Goal: Navigation & Orientation: Find specific page/section

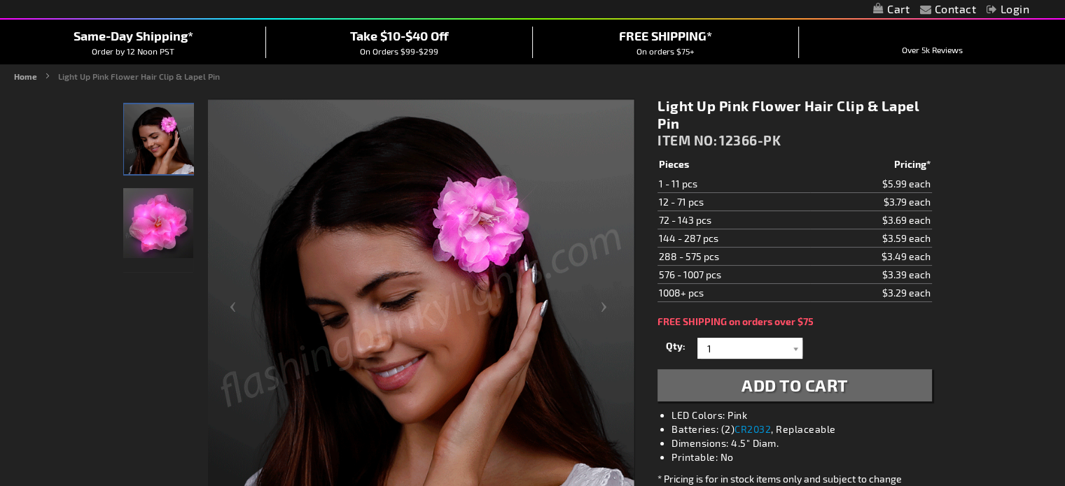
scroll to position [114, 0]
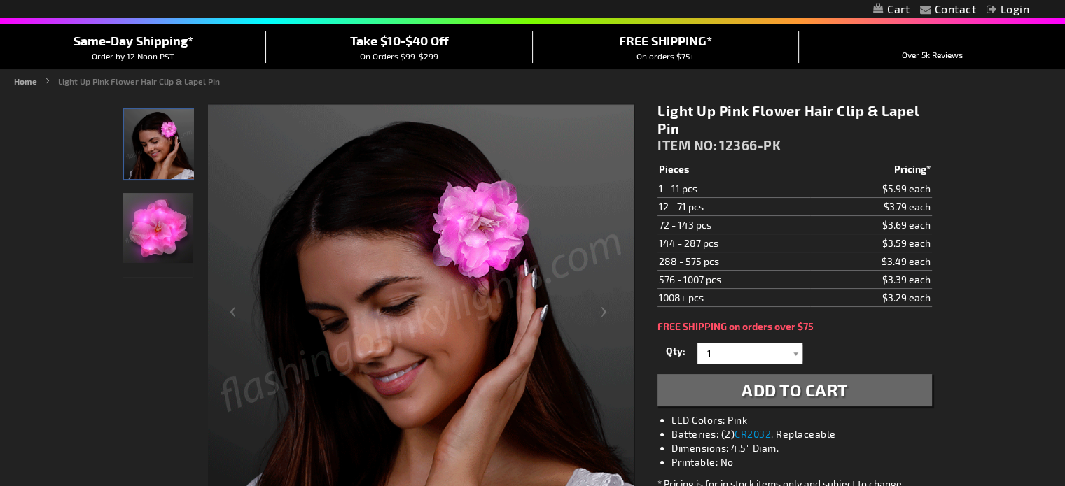
click at [147, 218] on img "Light Up Pink Flower Hair Clip" at bounding box center [158, 228] width 70 height 70
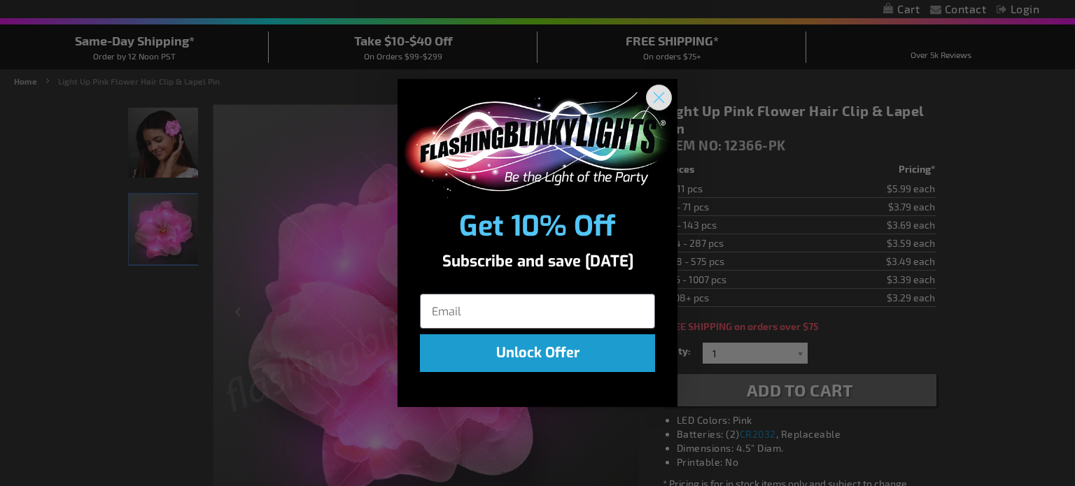
click at [659, 97] on icon "Close dialog" at bounding box center [659, 98] width 10 height 10
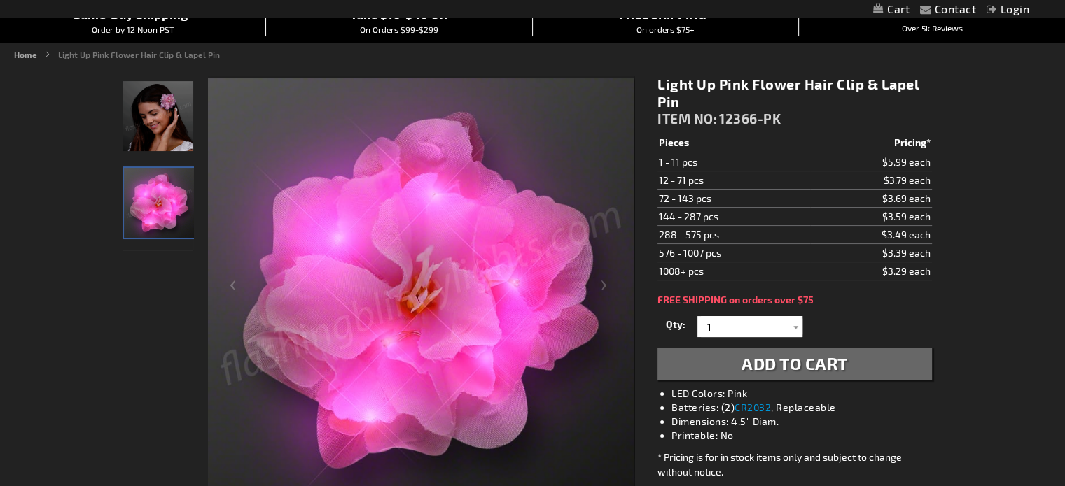
scroll to position [0, 0]
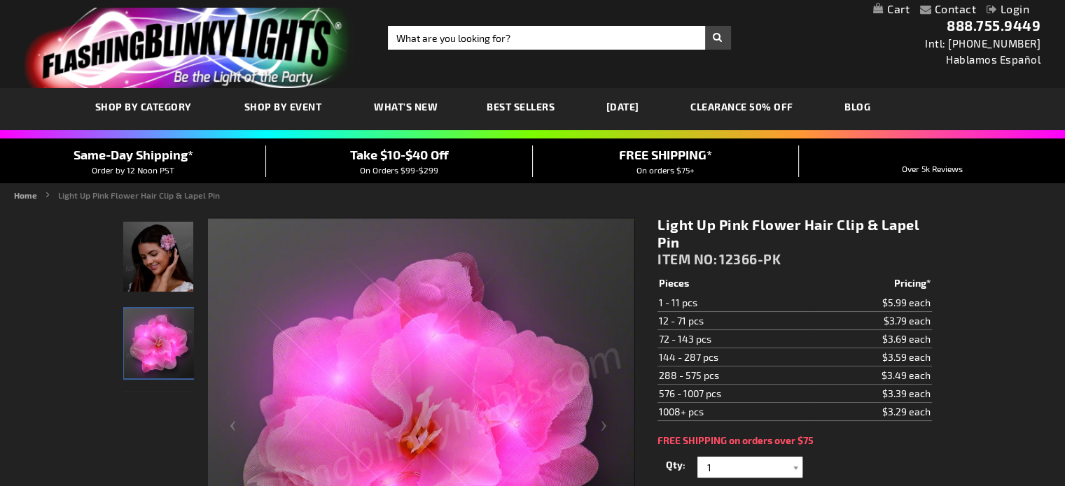
click at [574, 24] on div "Toggle Nav Search Search × Search 888.755.9449 Intl: 818-753-8303 Hablamos Espa…" at bounding box center [532, 44] width 1065 height 88
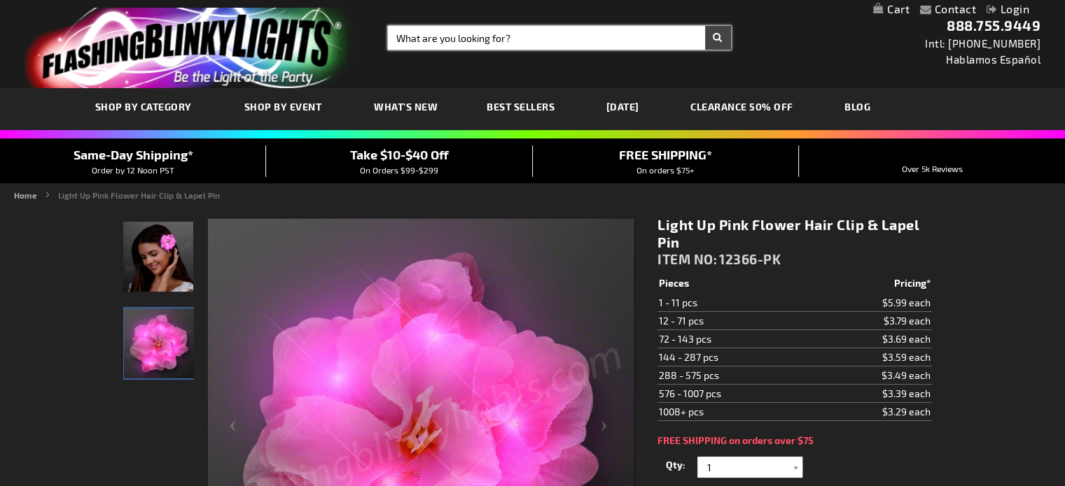
click at [566, 27] on input "Search" at bounding box center [559, 38] width 343 height 24
type input "flowers"
click at [705, 26] on button "Search" at bounding box center [718, 38] width 26 height 24
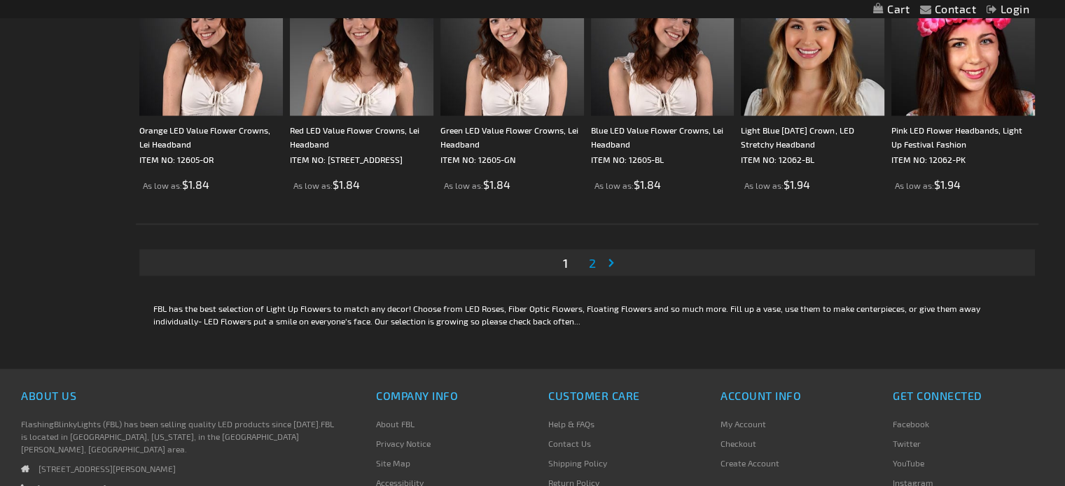
scroll to position [2657, 0]
click at [607, 266] on link "Page Next" at bounding box center [614, 262] width 14 height 21
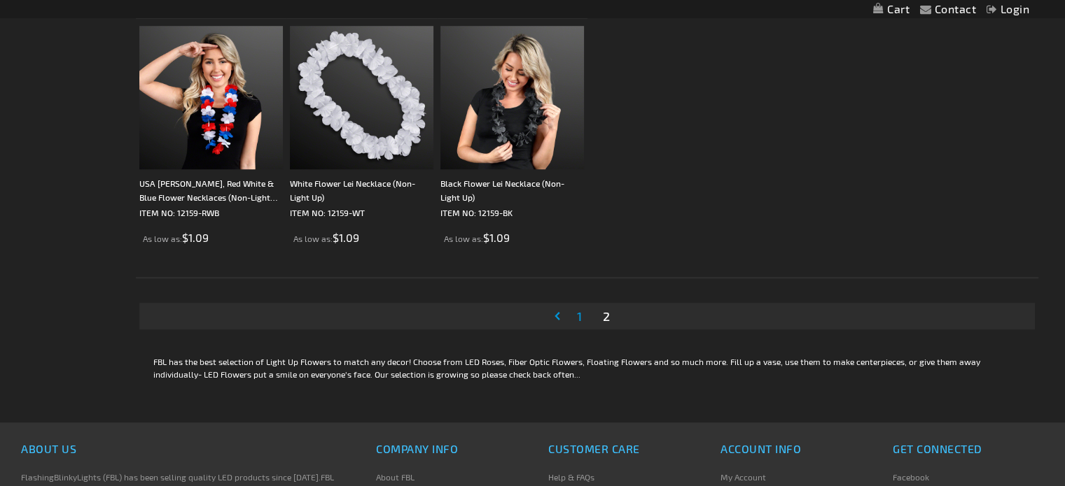
scroll to position [1051, 0]
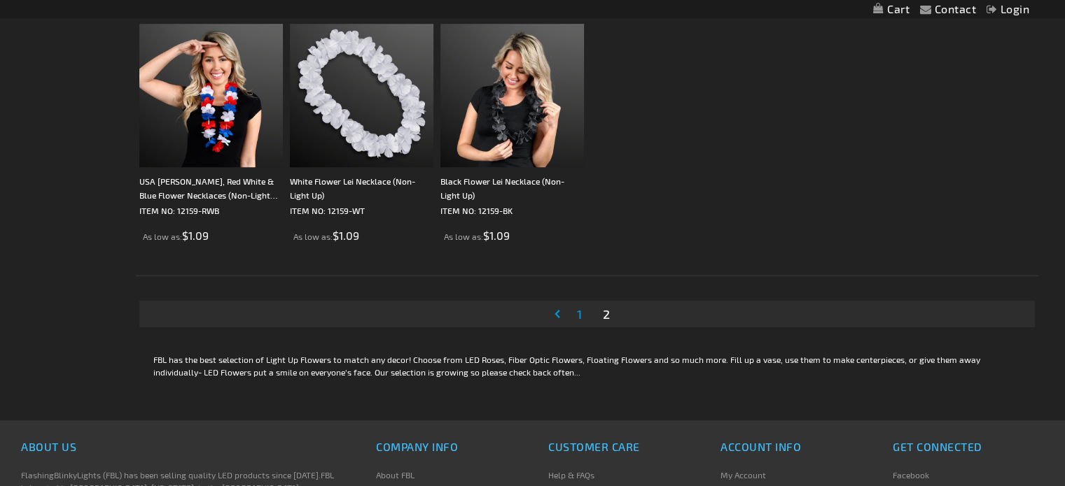
click at [554, 322] on link "Page Previous" at bounding box center [560, 314] width 14 height 21
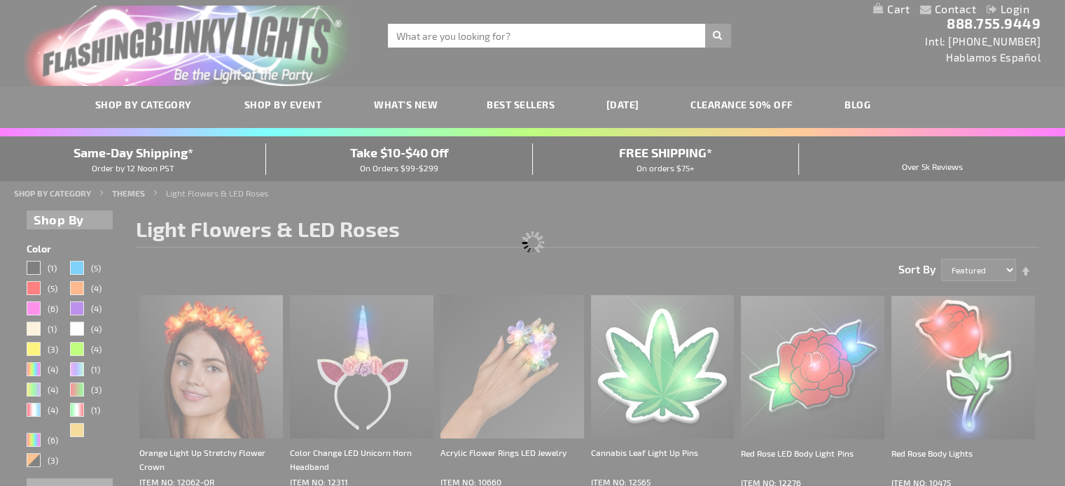
scroll to position [0, 0]
